Goal: Information Seeking & Learning: Learn about a topic

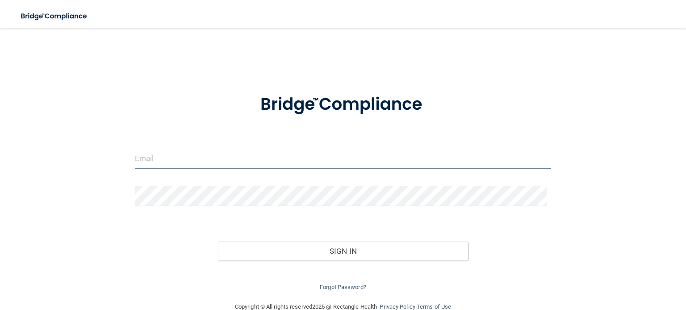
click at [203, 161] on input "email" at bounding box center [343, 159] width 416 height 20
type input "[EMAIL_ADDRESS][DOMAIN_NAME]"
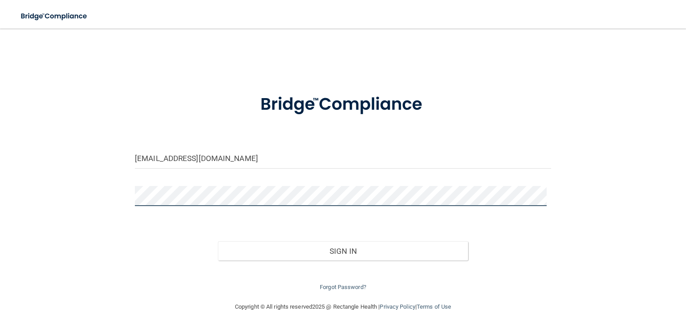
click at [218, 242] on button "Sign In" at bounding box center [343, 252] width 250 height 20
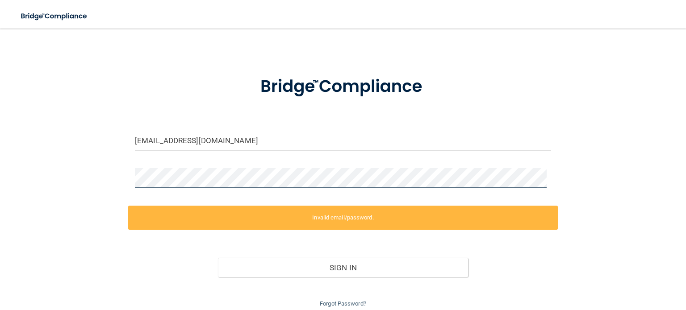
scroll to position [45, 0]
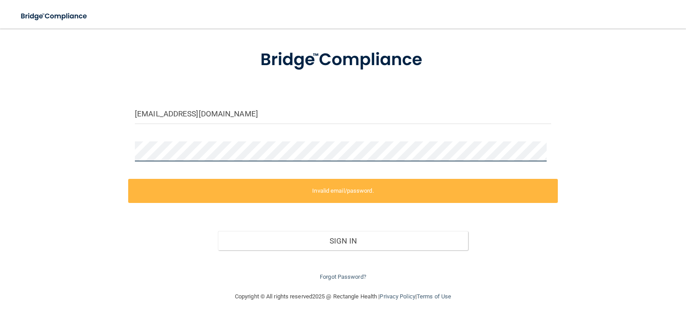
click at [103, 150] on div "drmelanie.cornerstone@gmail.com Invalid email/password. You don't have permissi…" at bounding box center [343, 138] width 650 height 290
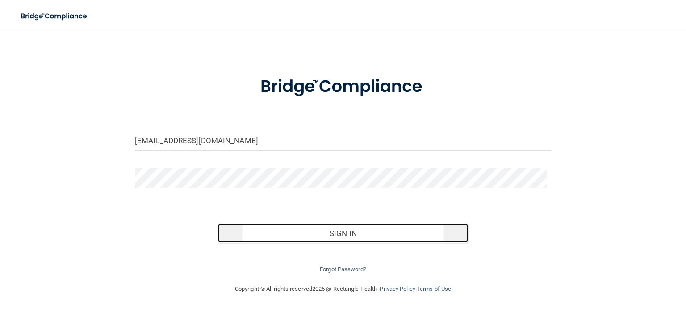
click at [326, 232] on button "Sign In" at bounding box center [343, 234] width 250 height 20
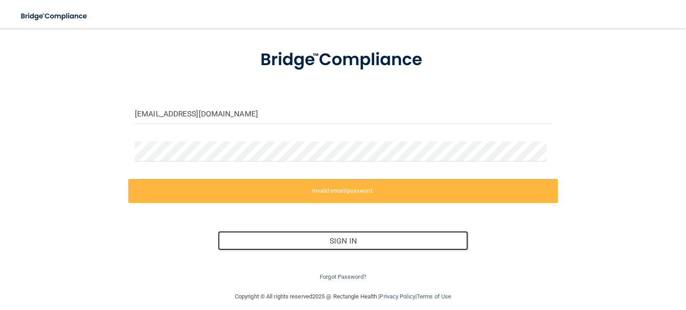
scroll to position [52, 0]
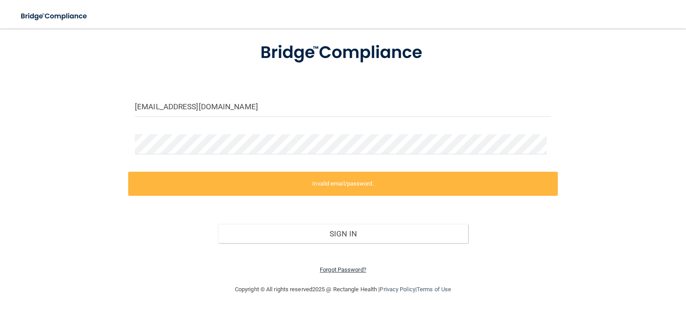
click at [352, 272] on link "Forgot Password?" at bounding box center [343, 270] width 46 height 7
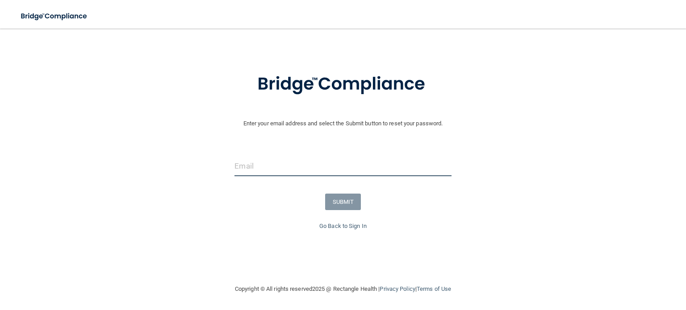
click at [269, 169] on input "email" at bounding box center [342, 166] width 217 height 20
type input "[EMAIL_ADDRESS][DOMAIN_NAME]"
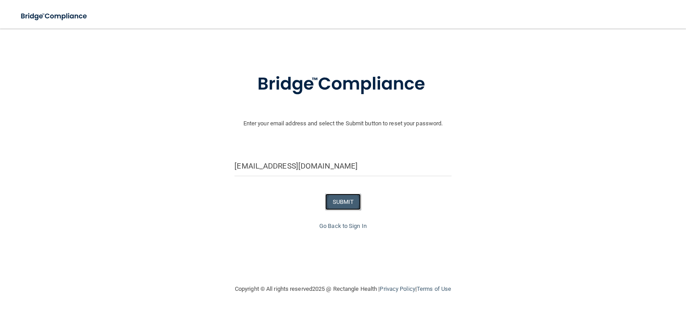
click at [338, 204] on button "SUBMIT" at bounding box center [343, 202] width 36 height 17
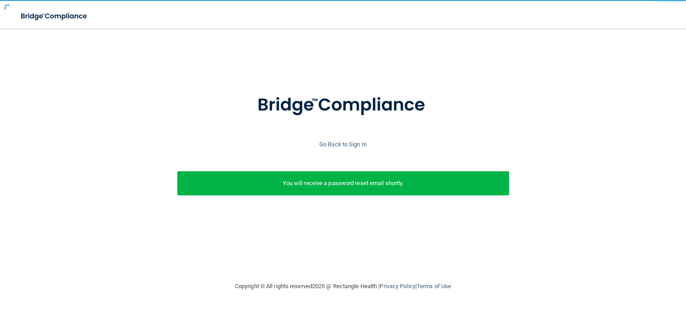
scroll to position [0, 0]
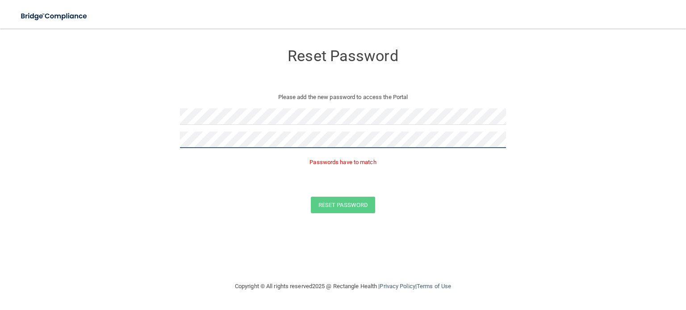
click at [311, 197] on button "Reset Password" at bounding box center [343, 205] width 64 height 17
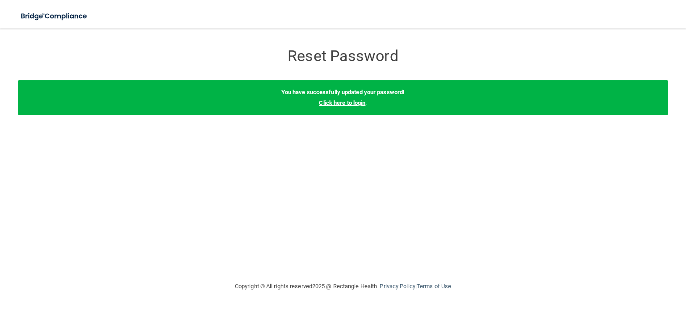
click at [356, 103] on link "Click here to login" at bounding box center [342, 103] width 46 height 7
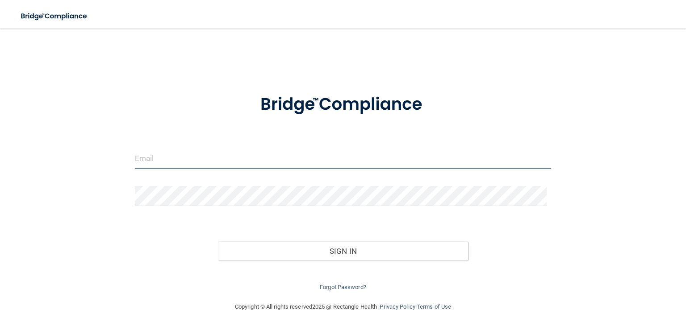
click at [231, 155] on input "email" at bounding box center [343, 159] width 416 height 20
type input "[EMAIL_ADDRESS][DOMAIN_NAME]"
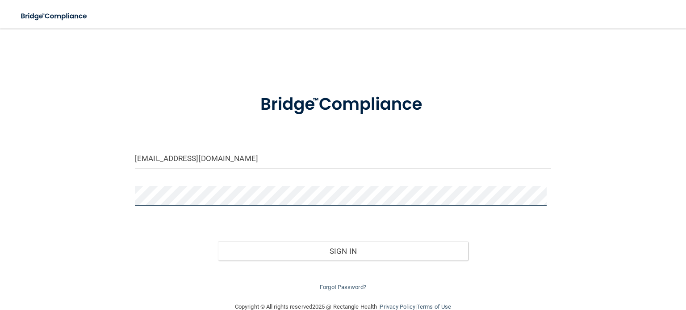
click at [218, 242] on button "Sign In" at bounding box center [343, 252] width 250 height 20
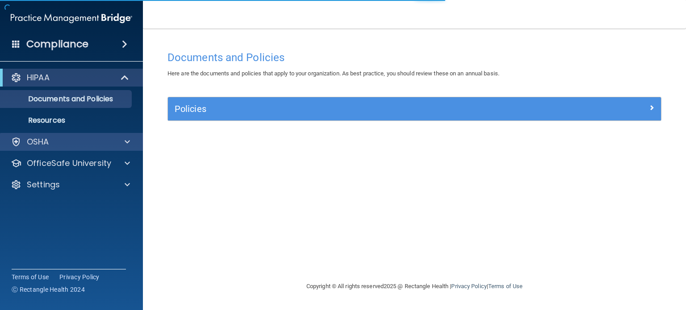
click at [106, 149] on div "OSHA" at bounding box center [71, 142] width 143 height 18
click at [125, 142] on span at bounding box center [127, 142] width 5 height 11
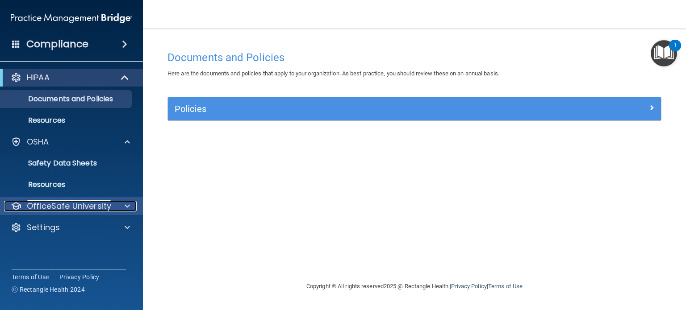
click at [115, 206] on div at bounding box center [126, 206] width 22 height 11
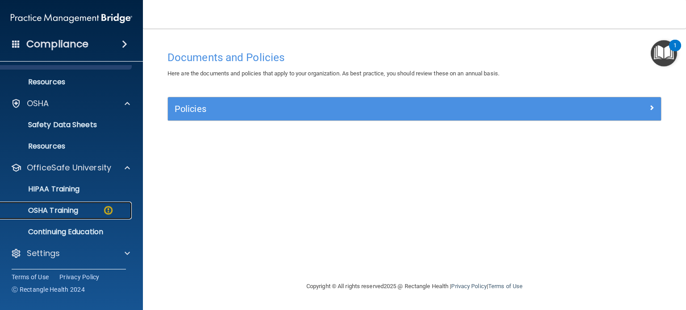
click at [71, 207] on p "OSHA Training" at bounding box center [42, 210] width 72 height 9
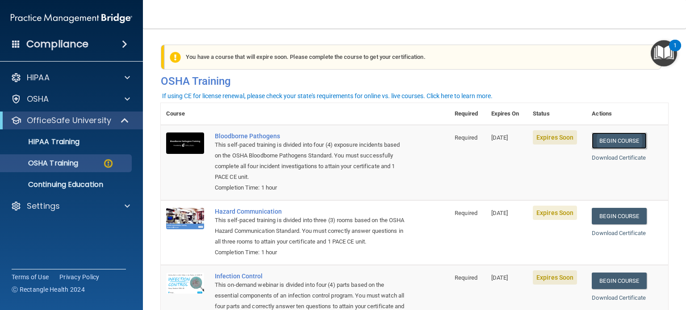
click at [616, 139] on link "Begin Course" at bounding box center [619, 141] width 54 height 17
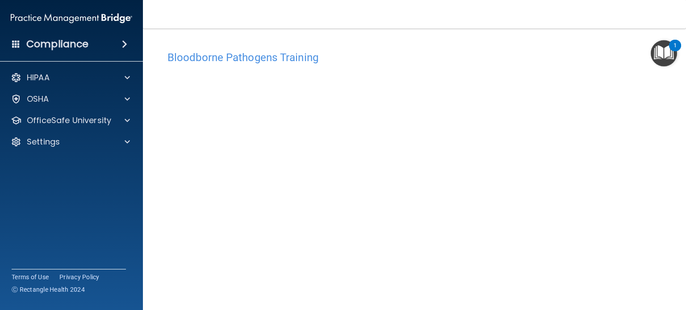
scroll to position [13, 0]
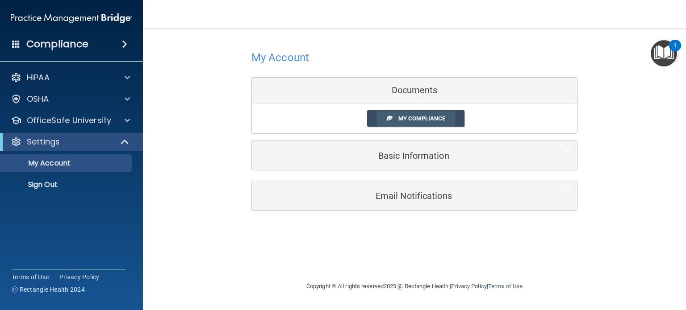
click at [411, 121] on span "My Compliance" at bounding box center [421, 118] width 47 height 7
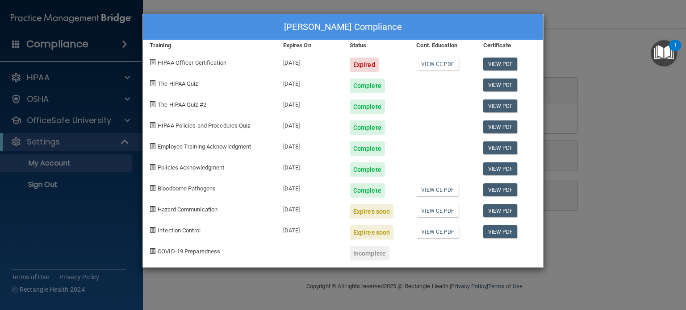
click at [204, 209] on span "Hazard Communication" at bounding box center [188, 209] width 60 height 7
click at [597, 123] on div "Melanie Newman's Compliance Training Expires On Status Cont. Education Certific…" at bounding box center [343, 155] width 686 height 310
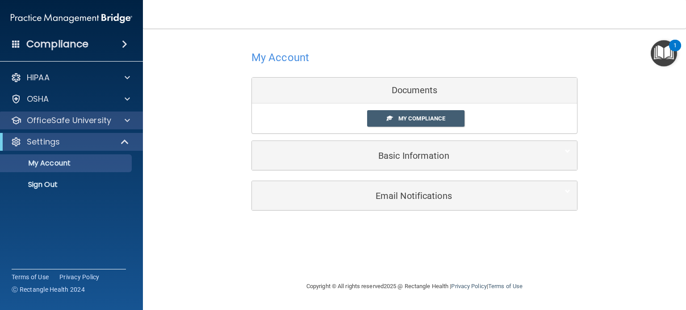
click at [58, 128] on div "OfficeSafe University" at bounding box center [71, 121] width 143 height 18
click at [118, 119] on div at bounding box center [126, 120] width 22 height 11
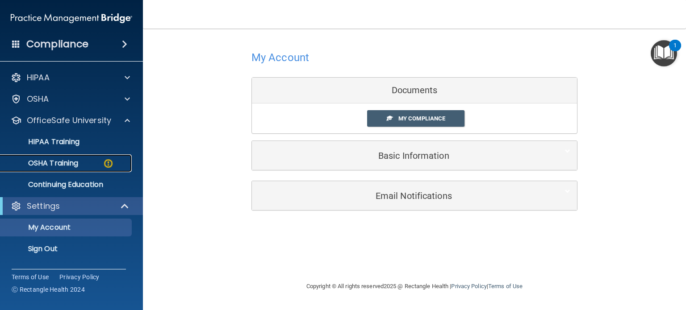
click at [85, 163] on div "OSHA Training" at bounding box center [67, 163] width 122 height 9
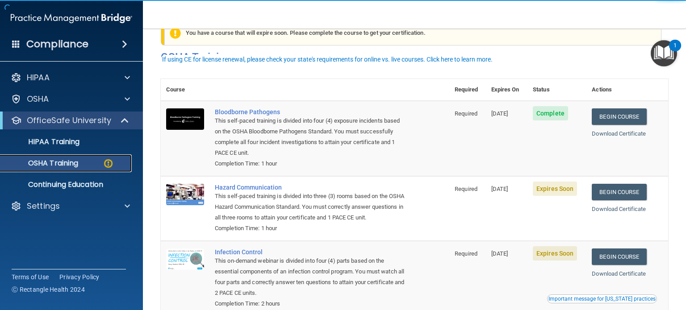
scroll to position [45, 0]
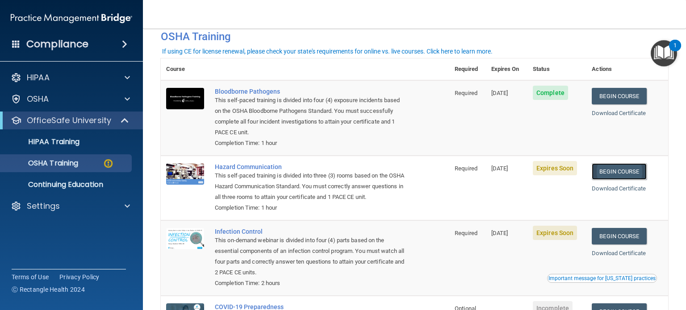
click at [621, 173] on link "Begin Course" at bounding box center [619, 171] width 54 height 17
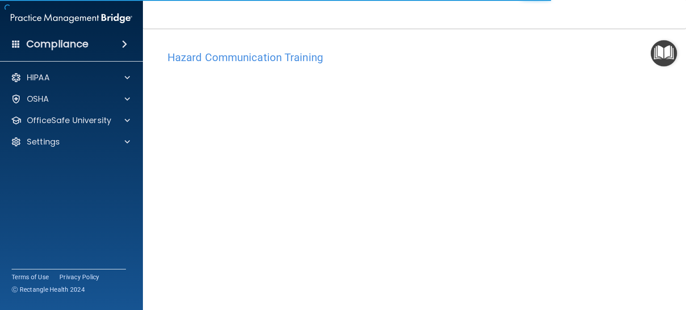
scroll to position [25, 0]
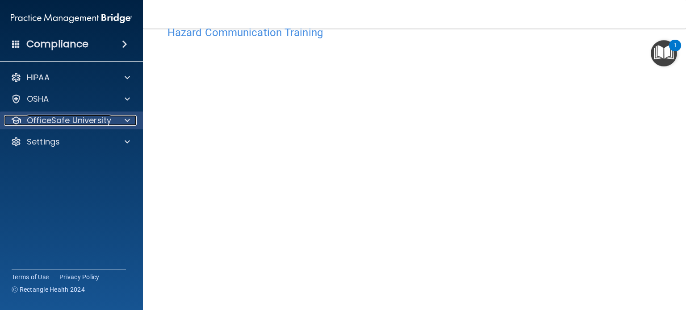
click at [100, 123] on p "OfficeSafe University" at bounding box center [69, 120] width 84 height 11
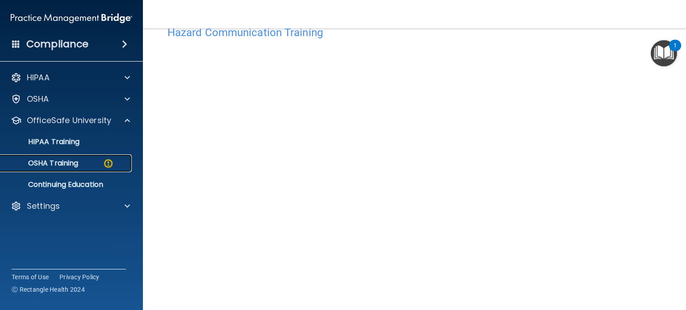
click at [93, 161] on div "OSHA Training" at bounding box center [67, 163] width 122 height 9
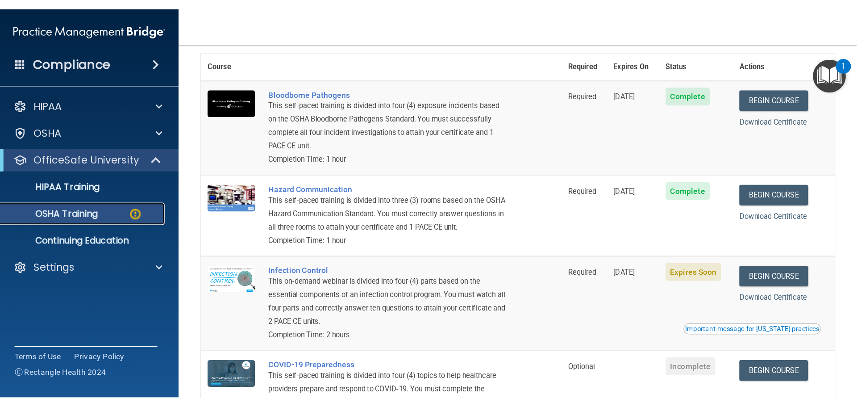
scroll to position [114, 0]
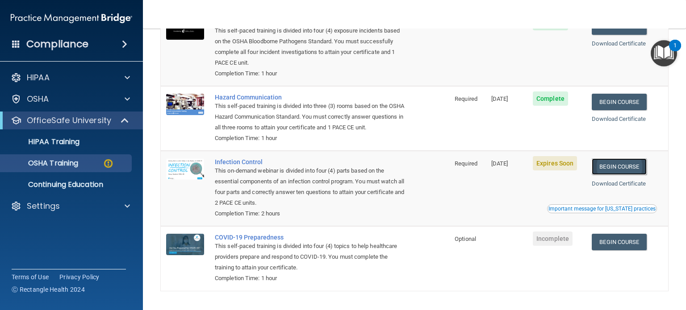
click at [604, 175] on link "Begin Course" at bounding box center [619, 167] width 54 height 17
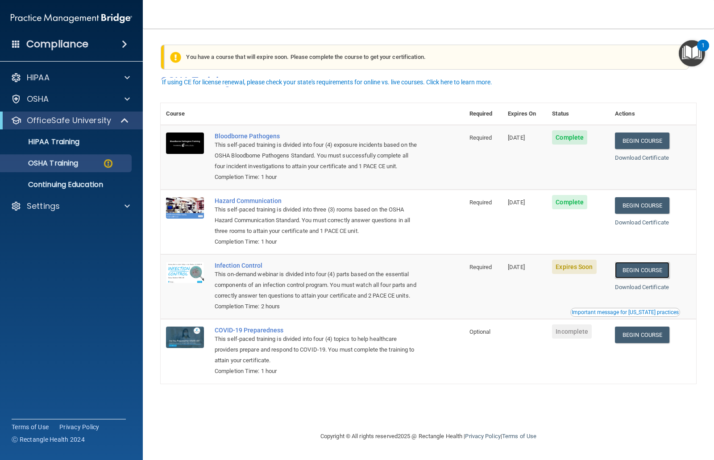
scroll to position [0, 0]
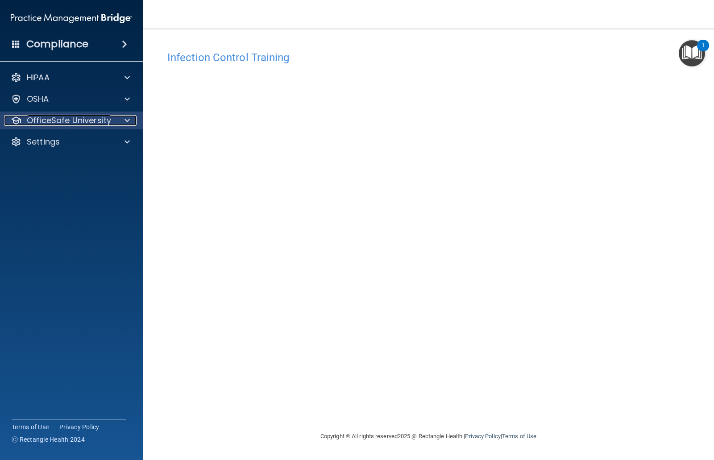
click at [105, 123] on p "OfficeSafe University" at bounding box center [69, 120] width 84 height 11
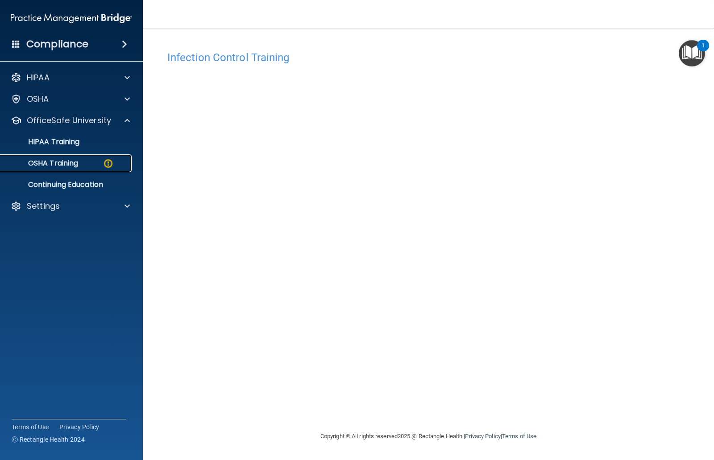
click at [72, 165] on p "OSHA Training" at bounding box center [42, 163] width 72 height 9
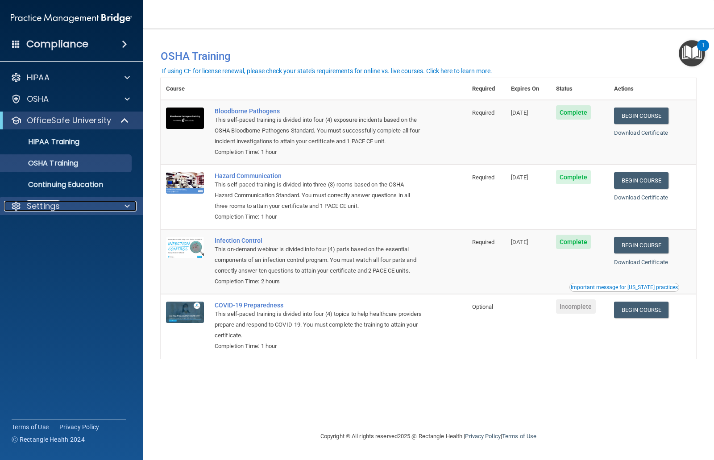
click at [122, 209] on div at bounding box center [126, 206] width 22 height 11
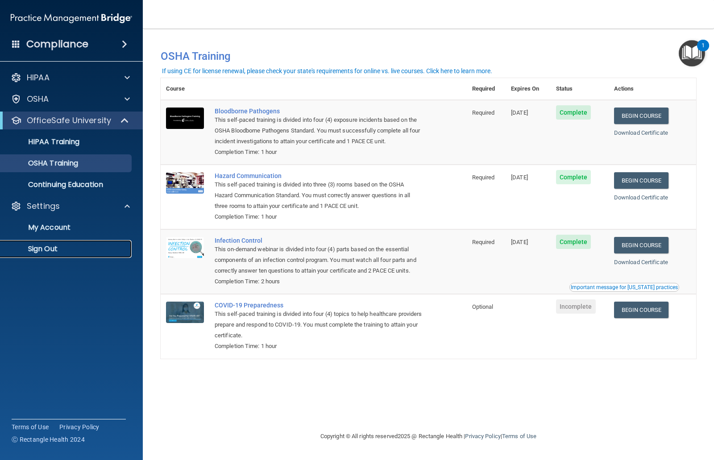
click at [41, 254] on link "Sign Out" at bounding box center [61, 249] width 141 height 18
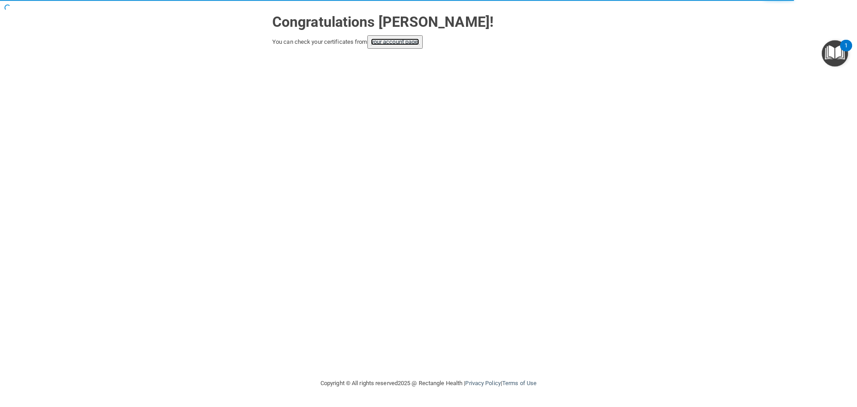
click at [399, 43] on link "your account page!" at bounding box center [395, 41] width 49 height 7
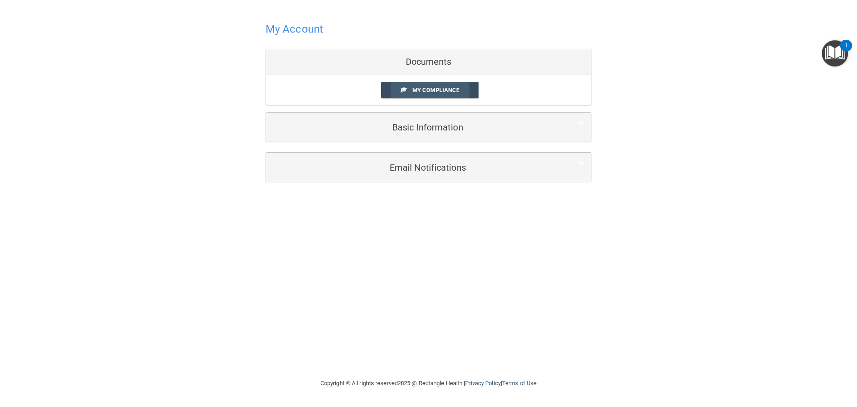
click at [431, 93] on span "My Compliance" at bounding box center [436, 90] width 47 height 7
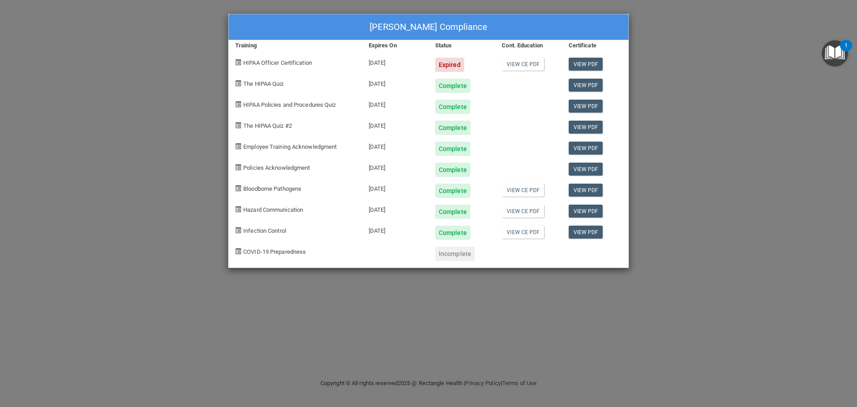
click at [735, 170] on div "[PERSON_NAME] Compliance Training Expires On Status Cont. Education Certificate…" at bounding box center [428, 203] width 857 height 407
